Goal: Task Accomplishment & Management: Use online tool/utility

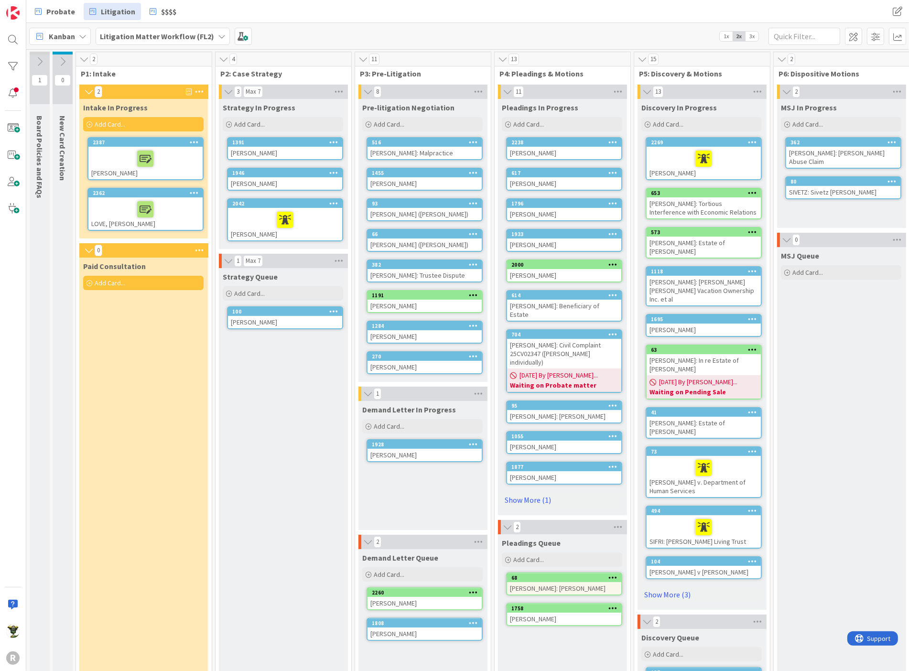
click at [66, 33] on span "Kanban" at bounding box center [62, 36] width 26 height 11
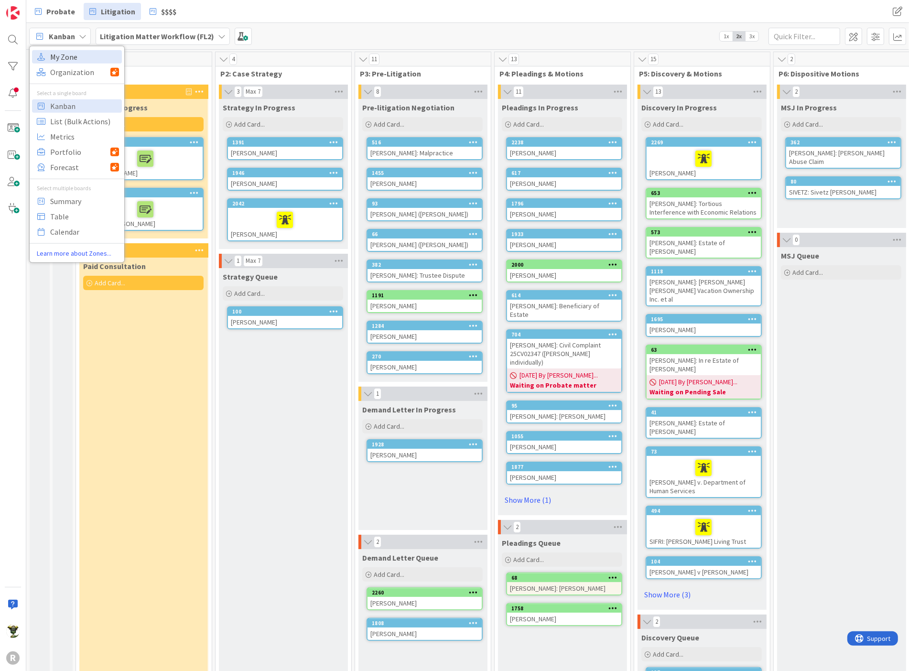
click at [66, 60] on span "My Zone" at bounding box center [84, 56] width 69 height 14
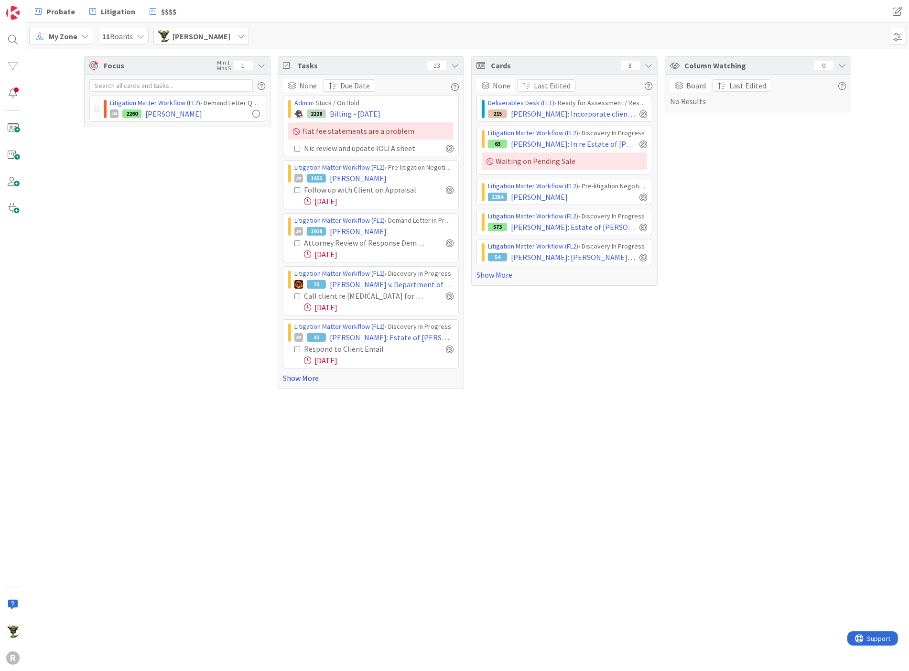
click at [296, 376] on link "Show More" at bounding box center [371, 377] width 176 height 11
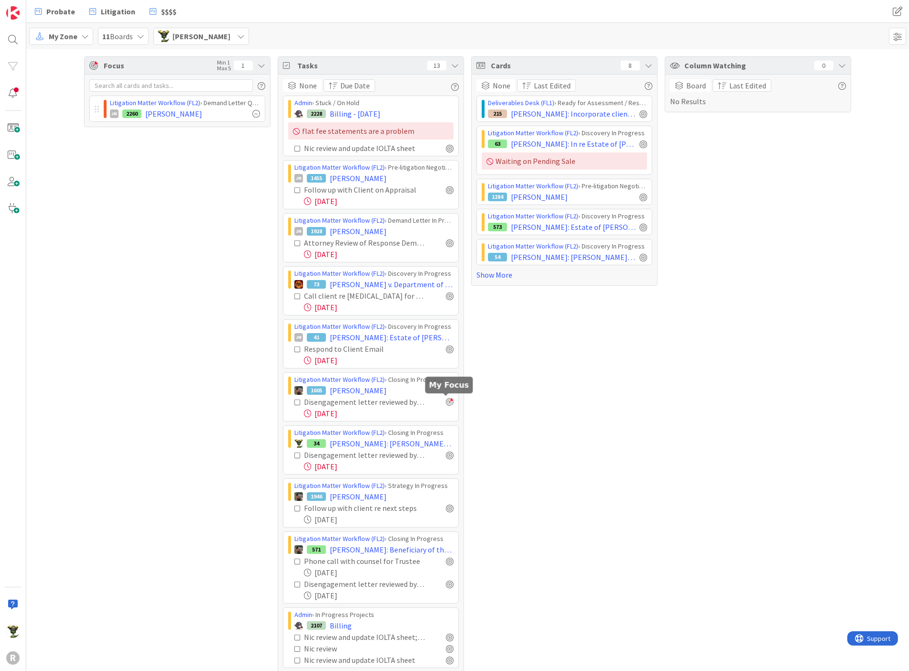
click at [447, 400] on div at bounding box center [450, 402] width 8 height 8
click at [447, 348] on div at bounding box center [450, 349] width 8 height 8
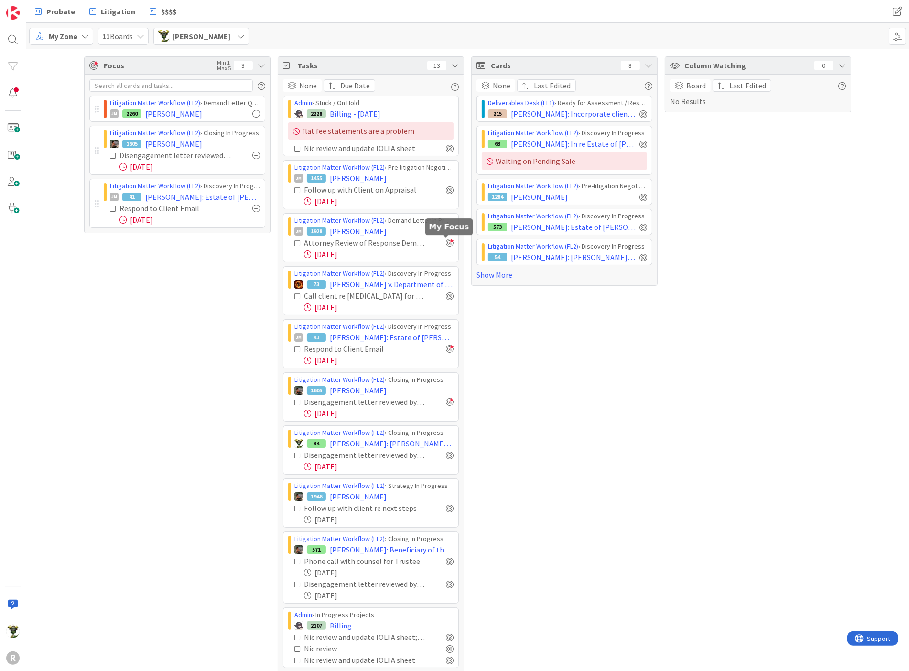
click at [449, 243] on div at bounding box center [450, 243] width 8 height 8
click at [447, 189] on div at bounding box center [450, 190] width 8 height 8
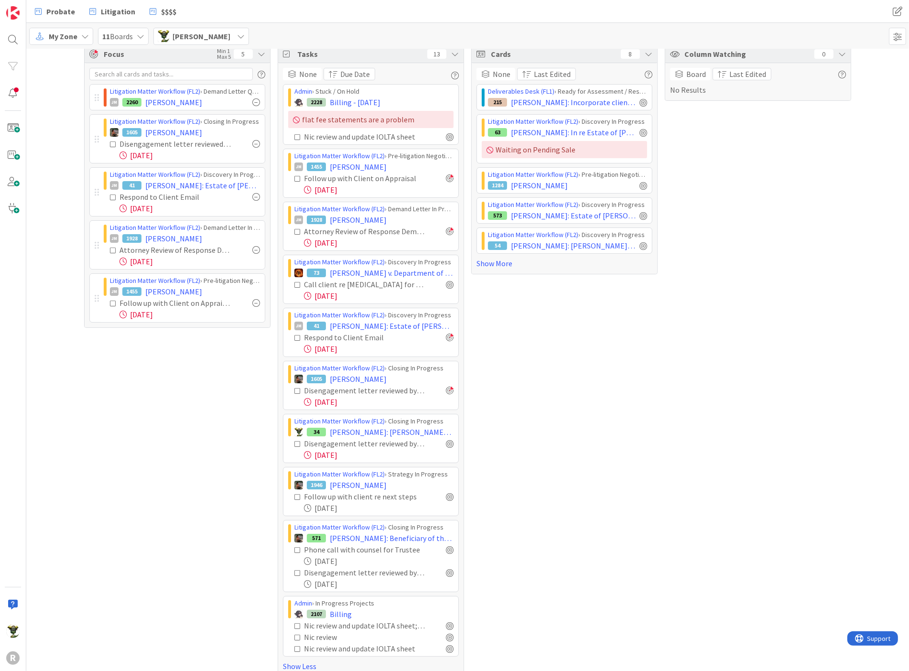
scroll to position [21, 0]
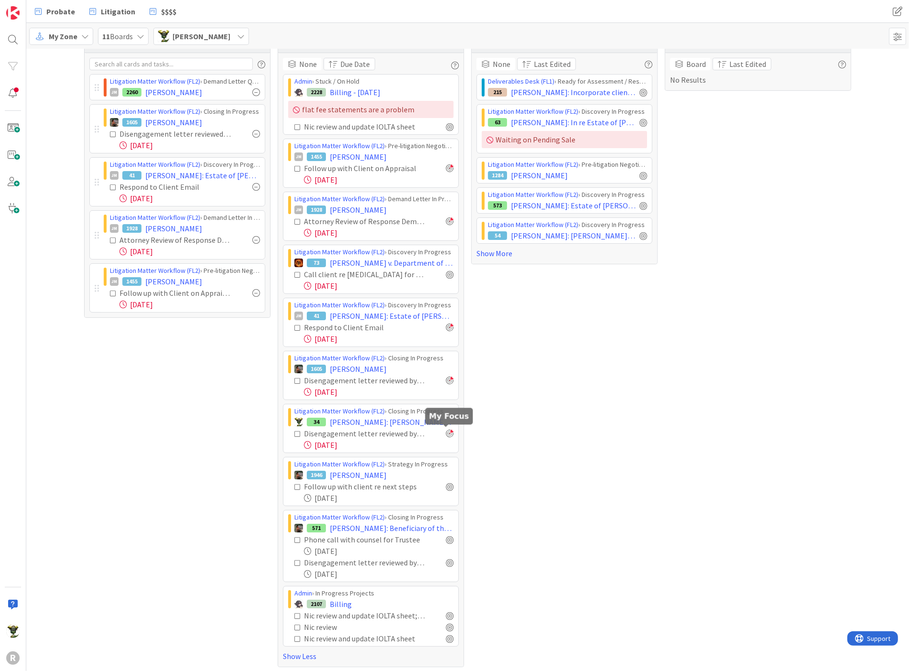
click at [446, 430] on div at bounding box center [450, 433] width 8 height 8
click at [545, 314] on div "Cards 8 None Last Edited Deliverables Desk (FL1) › Ready for Assessment / Resea…" at bounding box center [564, 351] width 186 height 632
click at [446, 275] on div at bounding box center [450, 274] width 8 height 8
click at [109, 319] on link "Show More" at bounding box center [177, 321] width 176 height 11
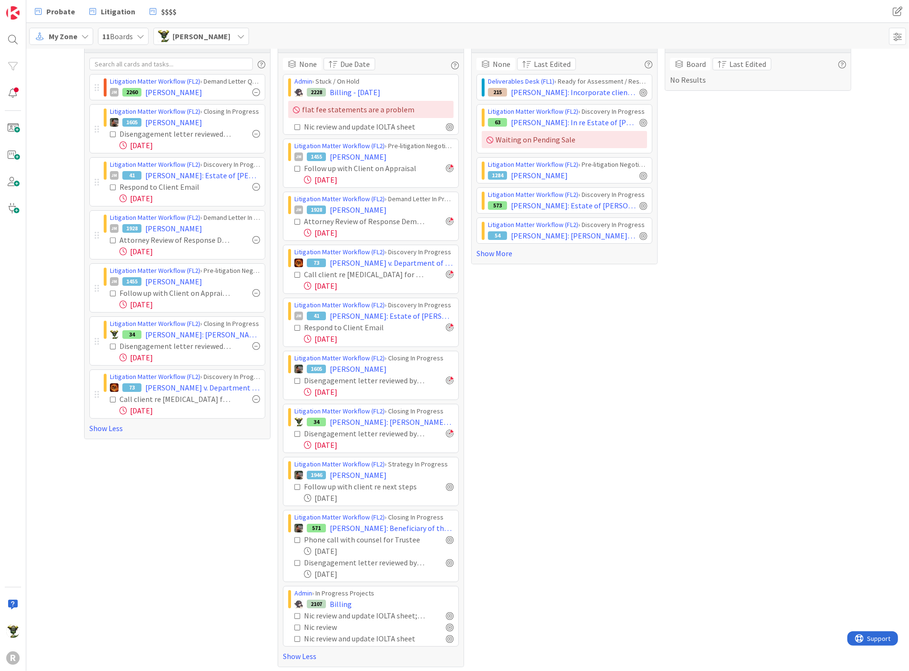
click at [150, 522] on div "Focus Min 1 Max 5 7 Litigation Matter Workflow (FL2) › Demand Letter Queue JM 2…" at bounding box center [177, 351] width 186 height 632
click at [120, 395] on div "Call client re [MEDICAL_DATA] for trial" at bounding box center [175, 398] width 112 height 11
click at [146, 522] on div "Focus Min 1 Max 5 7 Litigation Matter Workflow (FL2) › Demand Letter Queue JM 2…" at bounding box center [177, 351] width 186 height 632
click at [186, 383] on span "[PERSON_NAME] v. Department of Human Services" at bounding box center [202, 387] width 115 height 11
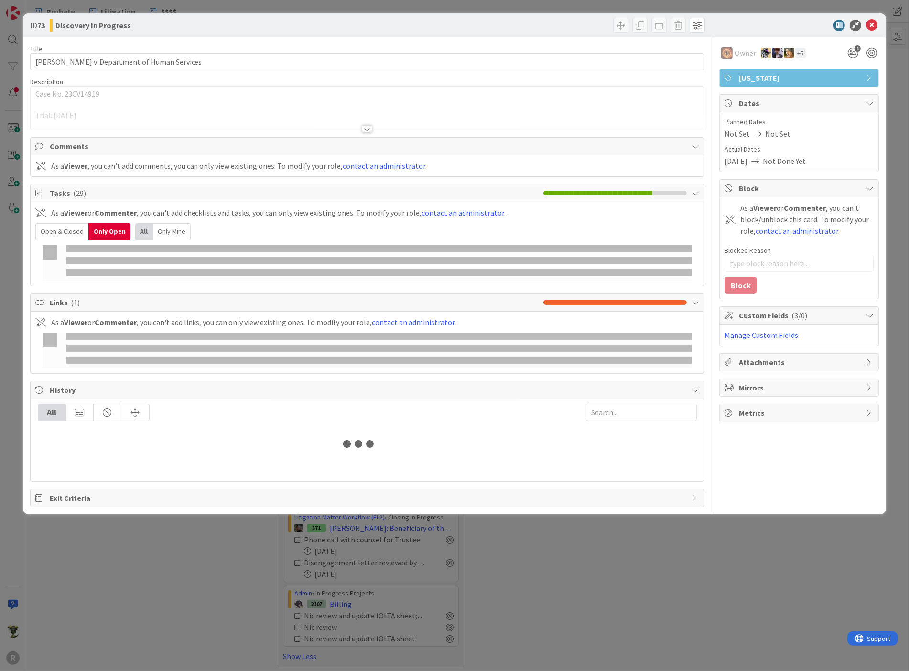
type textarea "x"
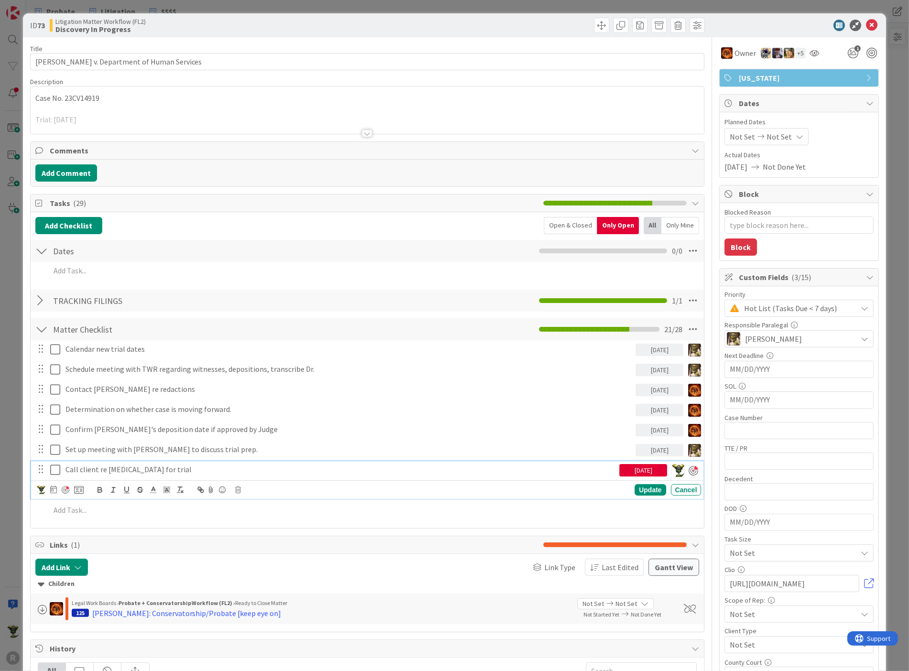
click at [75, 465] on p "Call client re [MEDICAL_DATA] for trial" at bounding box center [340, 469] width 550 height 11
click at [649, 486] on div "Update" at bounding box center [649, 489] width 31 height 11
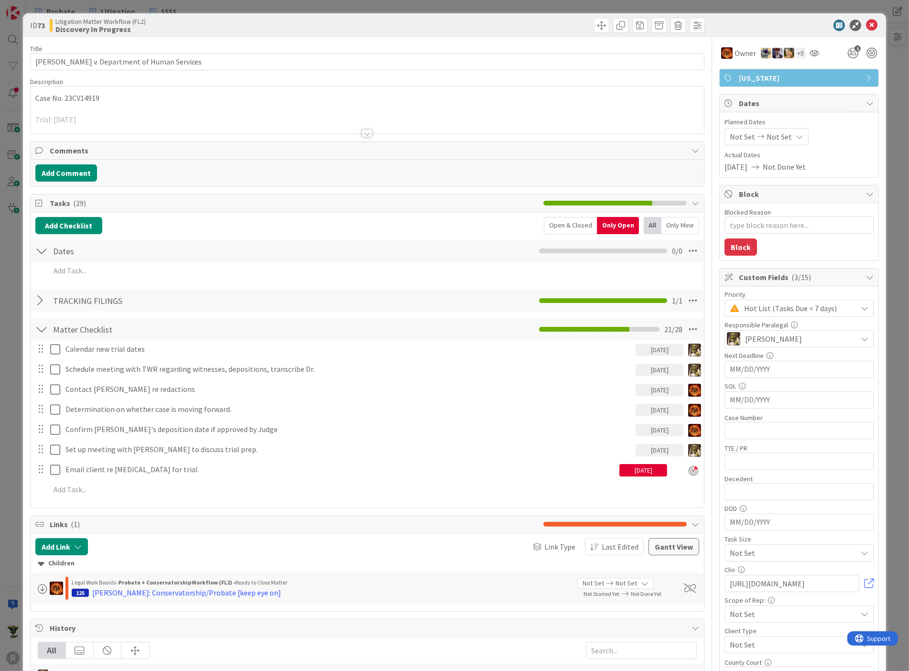
type textarea "x"
click at [867, 22] on icon at bounding box center [871, 25] width 11 height 11
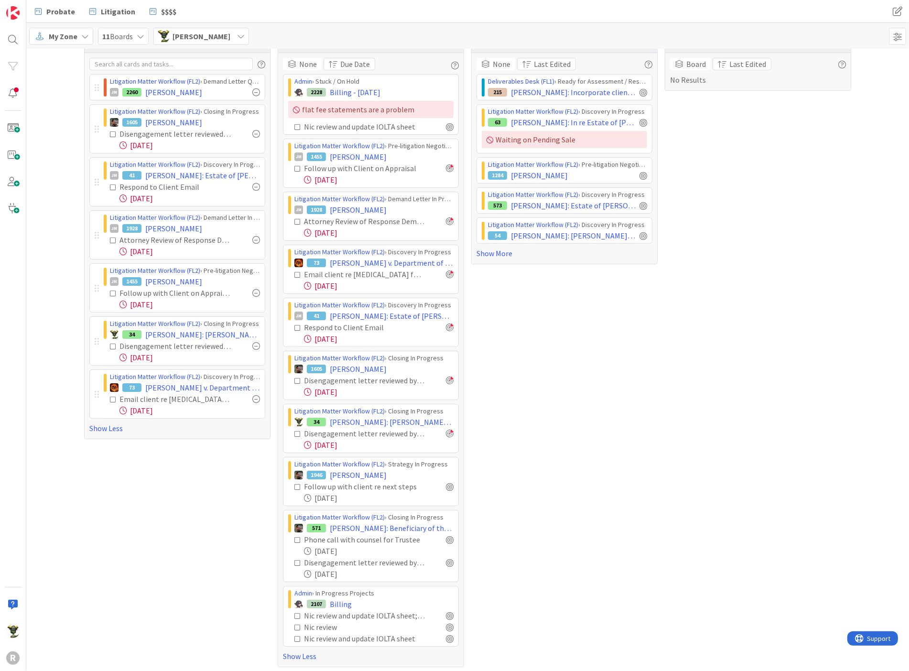
click at [710, 326] on div "Column Watching 0 Board Last Edited No Results" at bounding box center [758, 351] width 186 height 632
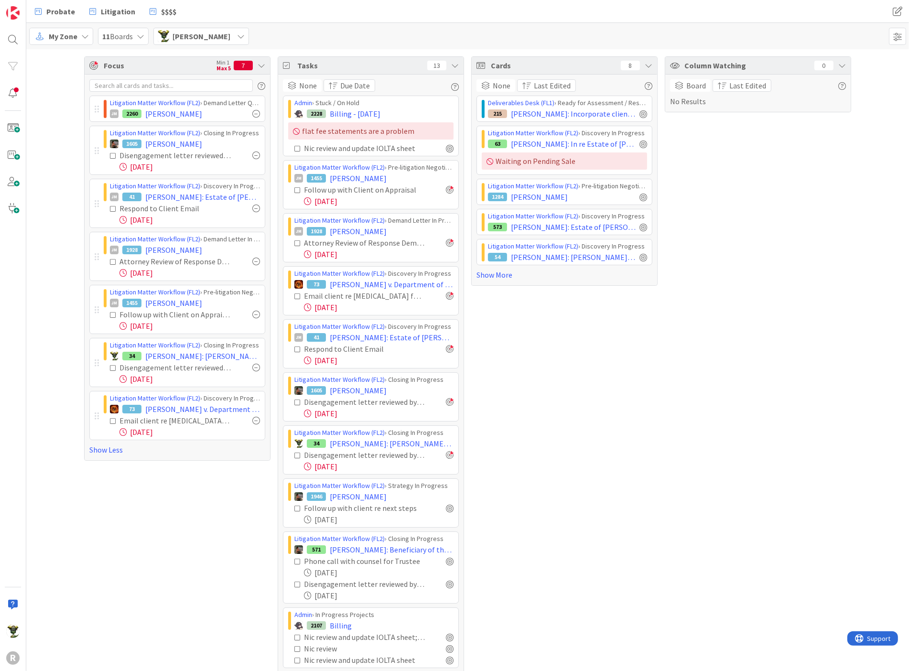
click at [573, 392] on div "Cards 8 None Last Edited Deliverables Desk (FL1) › Ready for Assessment / Resea…" at bounding box center [564, 372] width 186 height 632
click at [303, 42] on div "My Zone 11 Boards [PERSON_NAME]" at bounding box center [467, 36] width 882 height 26
